Goal: Transaction & Acquisition: Purchase product/service

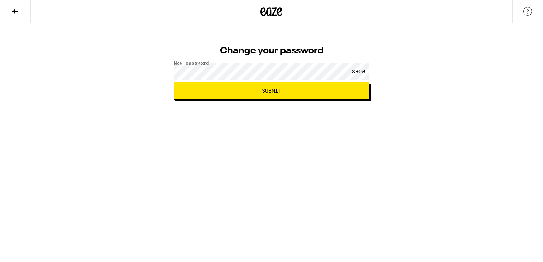
click at [362, 70] on div "SHOW" at bounding box center [359, 71] width 22 height 16
click at [230, 98] on button "Submit" at bounding box center [272, 91] width 196 height 18
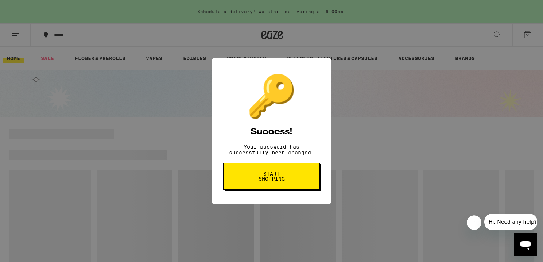
click at [294, 176] on button "Start shopping" at bounding box center [271, 176] width 97 height 27
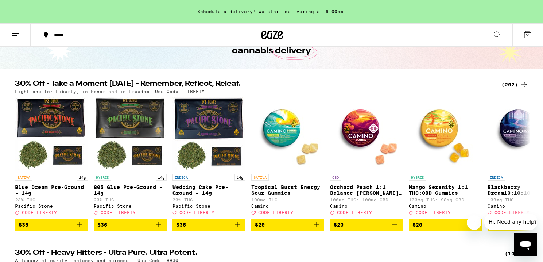
scroll to position [56, 0]
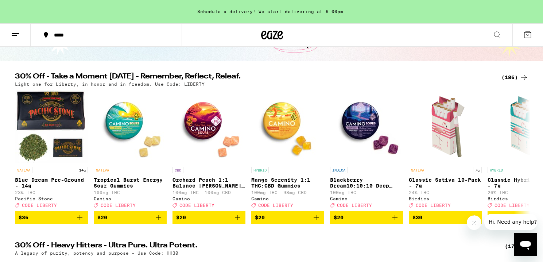
click at [394, 222] on icon "Add to bag" at bounding box center [395, 217] width 9 height 9
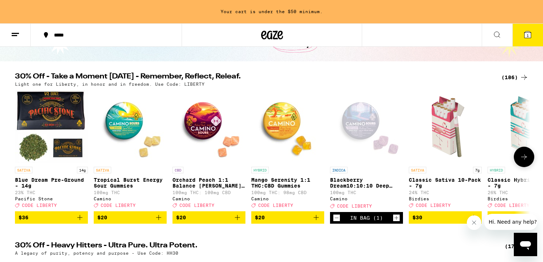
click at [393, 222] on icon "Increment" at bounding box center [396, 217] width 7 height 9
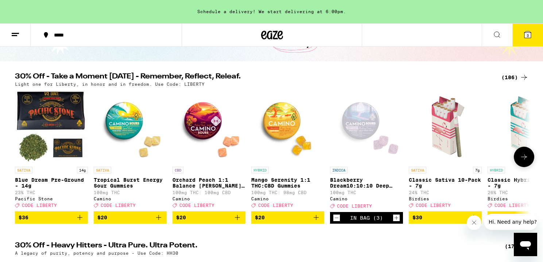
click at [393, 222] on icon "Increment" at bounding box center [396, 217] width 7 height 9
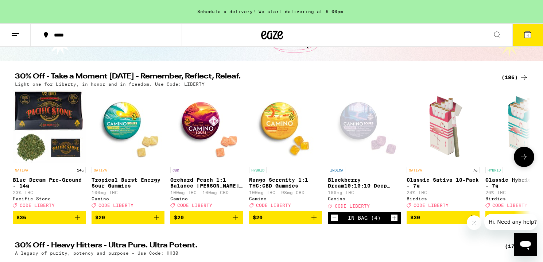
click at [236, 222] on icon "Add to bag" at bounding box center [235, 217] width 9 height 9
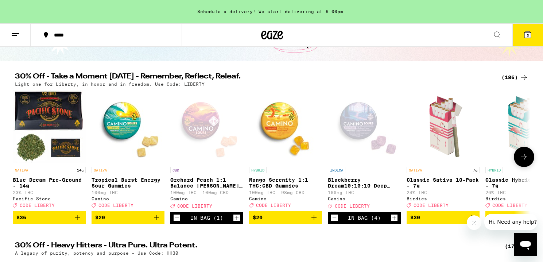
click at [236, 220] on icon "Increment" at bounding box center [237, 218] width 4 height 4
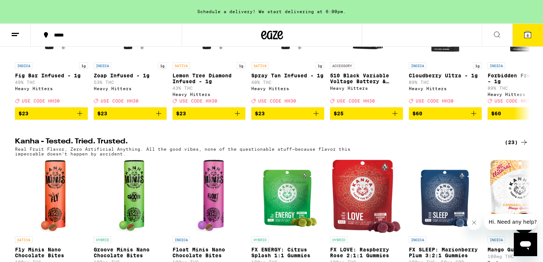
scroll to position [0, 0]
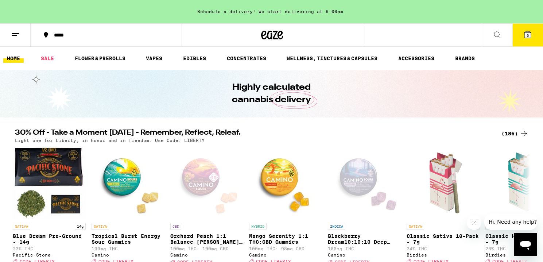
click at [415, 34] on div "***** 6" at bounding box center [271, 34] width 543 height 23
click at [502, 32] on button at bounding box center [497, 35] width 31 height 23
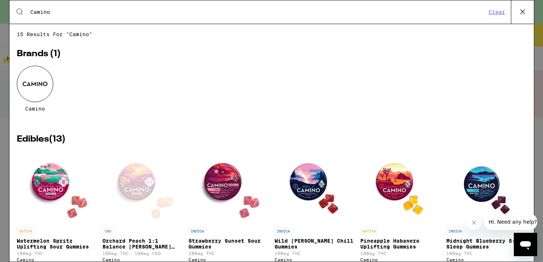
type input "Camino"
click at [31, 83] on div at bounding box center [35, 84] width 36 height 36
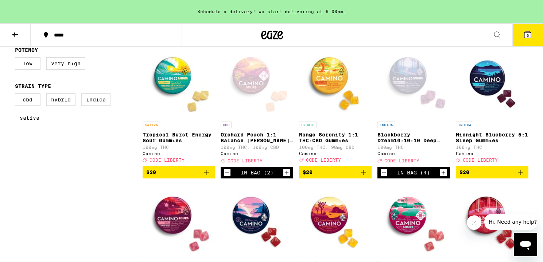
scroll to position [215, 0]
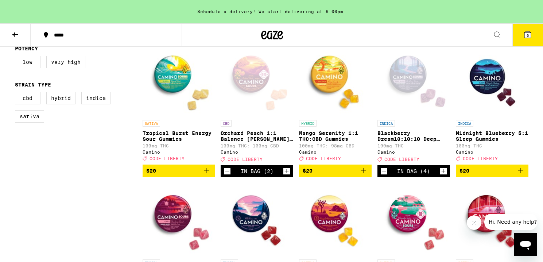
click at [364, 173] on icon "Add to bag" at bounding box center [363, 170] width 9 height 9
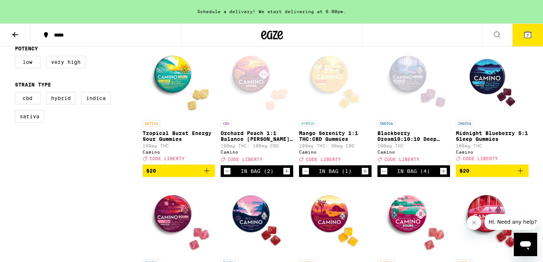
click at [522, 174] on icon "Add to bag" at bounding box center [520, 170] width 9 height 9
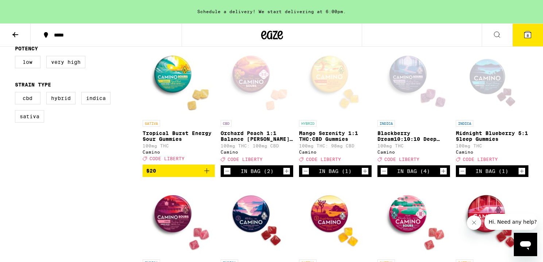
click at [522, 173] on icon "Increment" at bounding box center [522, 171] width 4 height 4
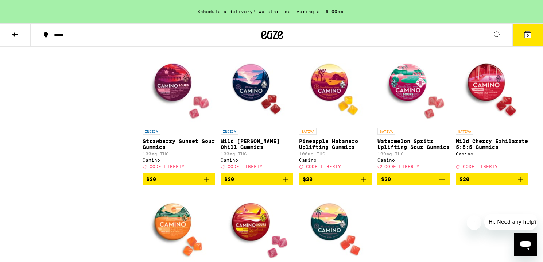
scroll to position [349, 0]
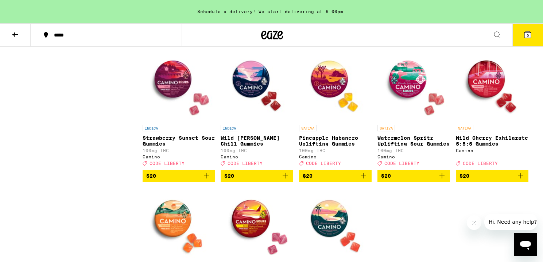
click at [205, 180] on icon "Add to bag" at bounding box center [207, 176] width 9 height 9
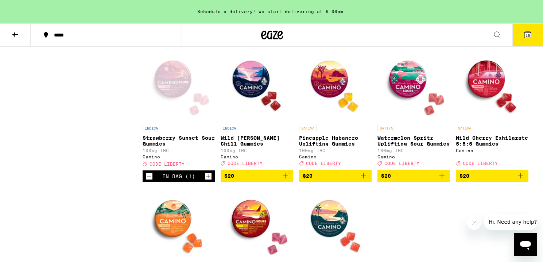
click at [284, 180] on icon "Add to bag" at bounding box center [285, 176] width 9 height 9
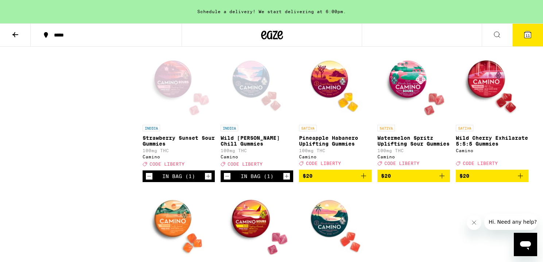
click at [284, 181] on icon "Increment" at bounding box center [287, 176] width 7 height 9
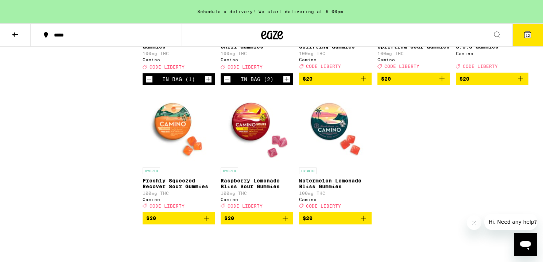
scroll to position [467, 0]
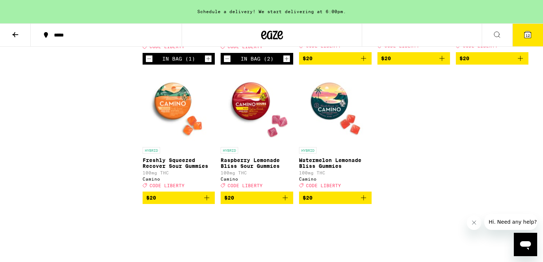
click at [286, 202] on icon "Add to bag" at bounding box center [285, 197] width 9 height 9
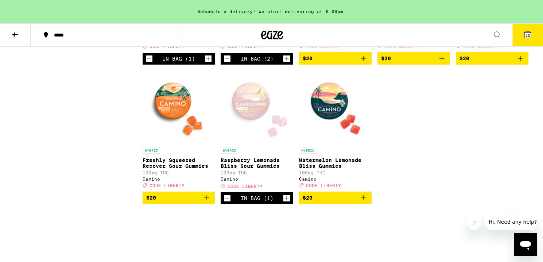
click at [286, 203] on icon "Increment" at bounding box center [287, 198] width 7 height 9
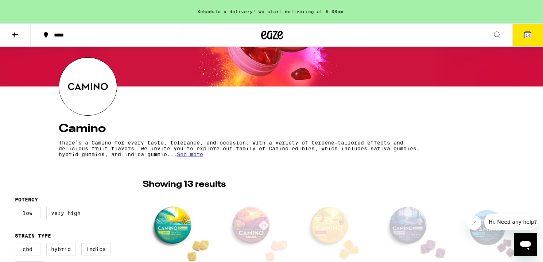
scroll to position [0, 0]
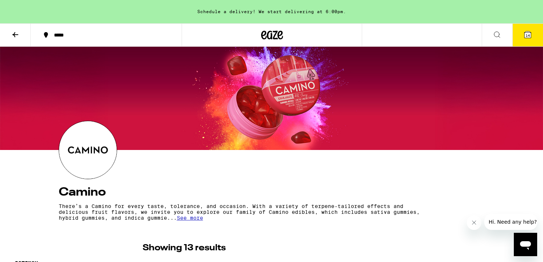
click at [528, 37] on span "14" at bounding box center [528, 35] width 4 height 4
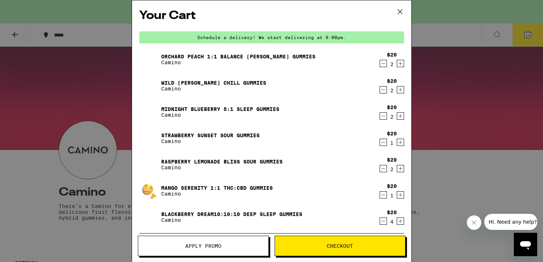
click at [401, 117] on icon "Increment" at bounding box center [400, 116] width 7 height 9
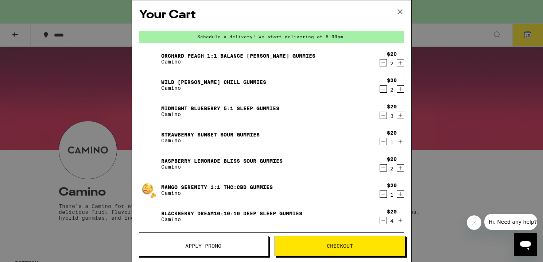
click at [401, 117] on icon "Increment" at bounding box center [400, 115] width 7 height 9
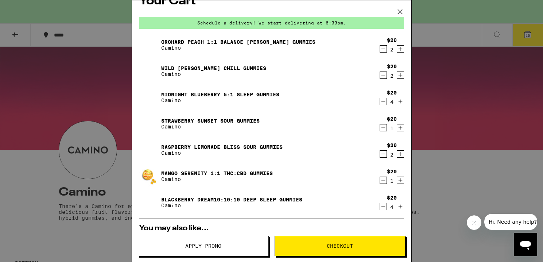
scroll to position [9, 0]
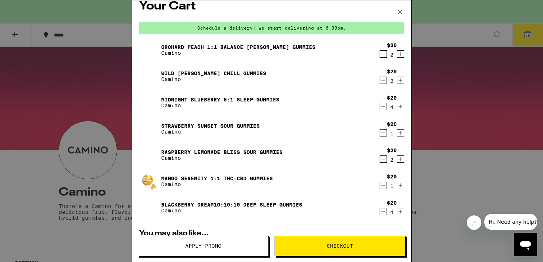
click at [341, 252] on button "Checkout" at bounding box center [340, 246] width 131 height 20
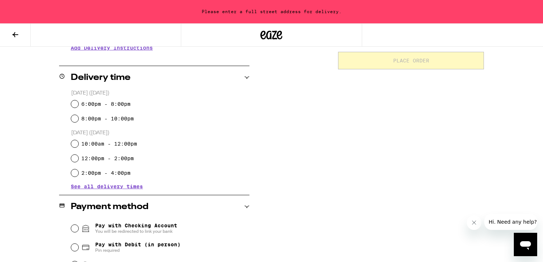
scroll to position [163, 0]
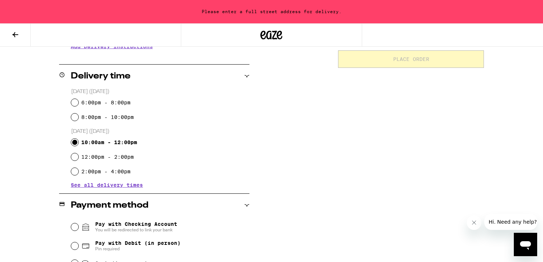
click at [74, 140] on input "10:00am - 12:00pm" at bounding box center [74, 142] width 7 height 7
radio input "true"
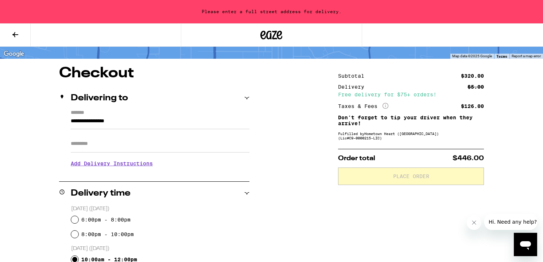
scroll to position [0, 0]
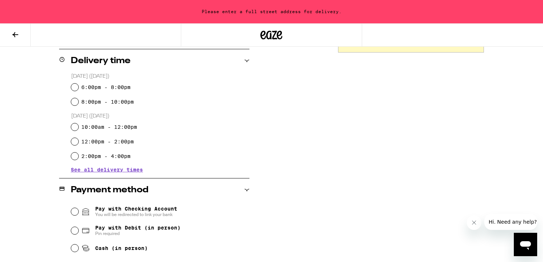
scroll to position [179, 0]
click at [75, 128] on input "10:00am - 12:00pm" at bounding box center [74, 126] width 7 height 7
radio input "true"
click at [102, 168] on span "See all delivery times" at bounding box center [107, 169] width 72 height 5
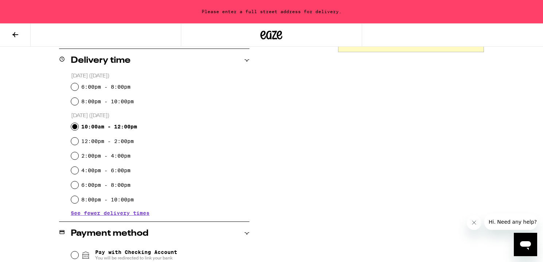
click at [311, 166] on div "**********" at bounding box center [271, 224] width 525 height 582
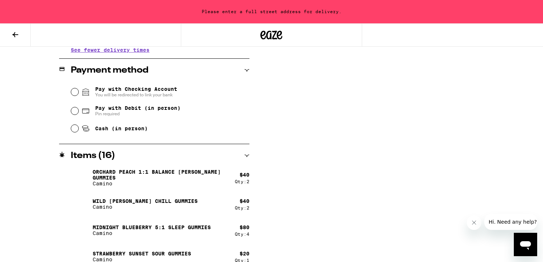
scroll to position [340, 0]
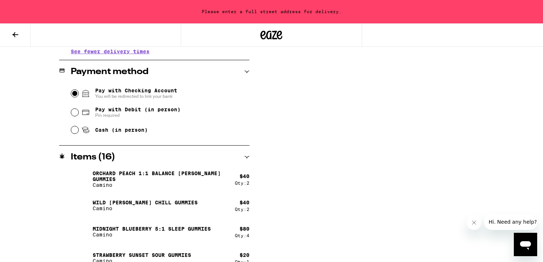
click at [75, 92] on input "Pay with Checking Account You will be redirected to link your bank" at bounding box center [74, 93] width 7 height 7
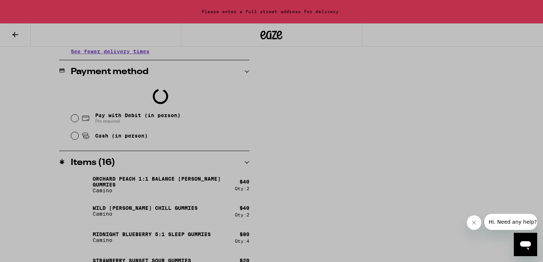
drag, startPoint x: 474, startPoint y: 178, endPoint x: 422, endPoint y: 151, distance: 58.1
click at [473, 178] on div at bounding box center [271, 131] width 543 height 262
